Goal: Communication & Community: Ask a question

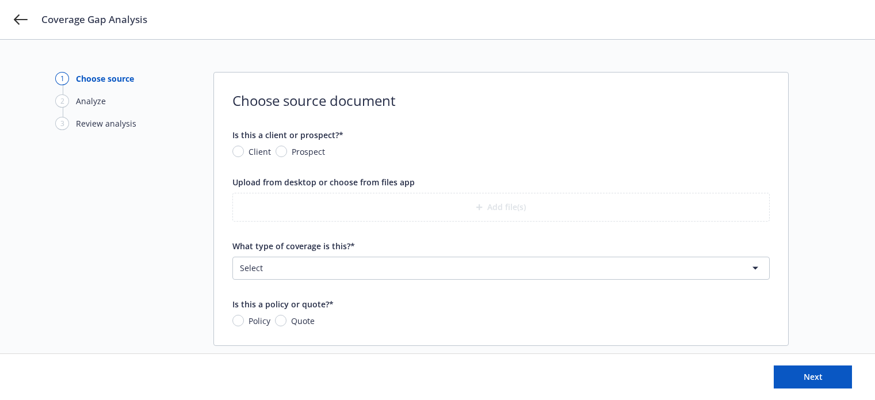
scroll to position [15, 0]
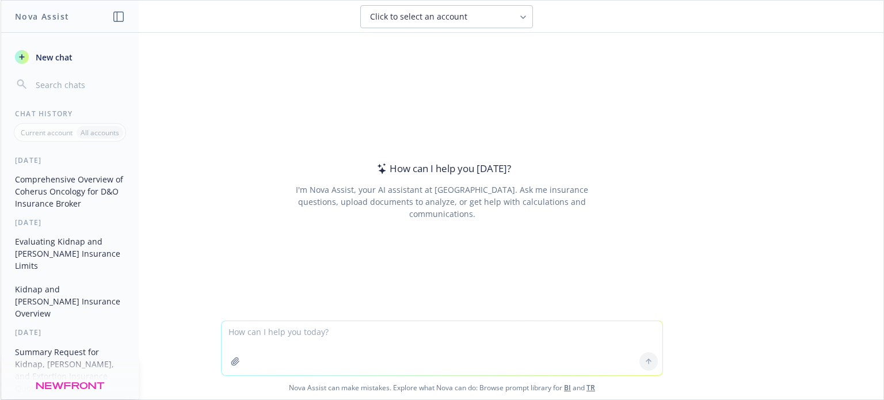
type textarea "I am a directors and officers liability insurance broker, can you please provid…"
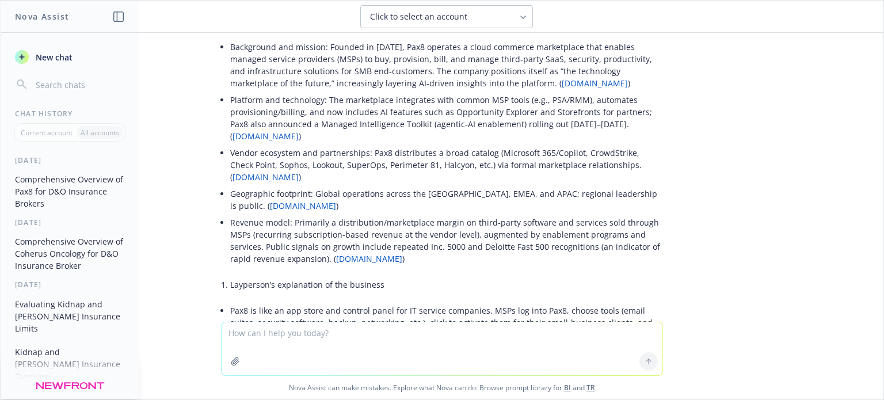
scroll to position [608, 0]
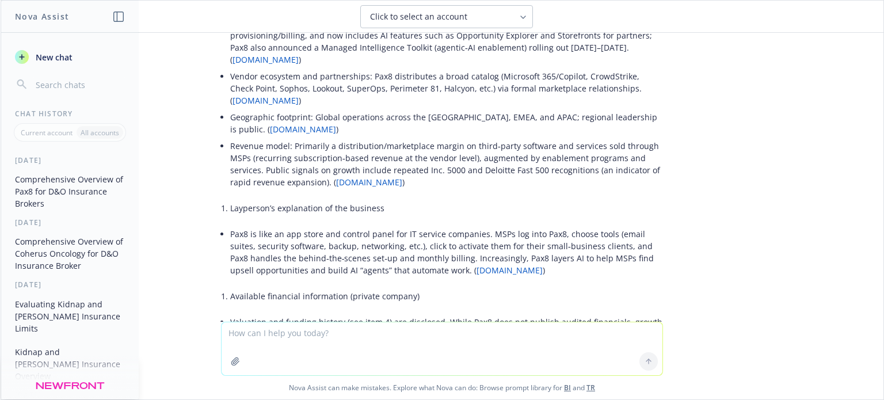
drag, startPoint x: 722, startPoint y: 133, endPoint x: 764, endPoint y: 106, distance: 50.1
click at [764, 106] on div "I am a directors and officers liability insurance broker, can you please provid…" at bounding box center [442, 177] width 883 height 289
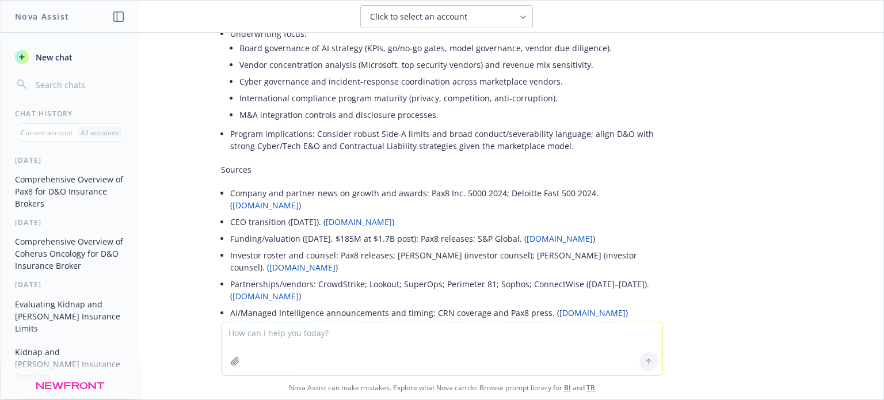
scroll to position [2910, 0]
